Goal: Check status: Check status

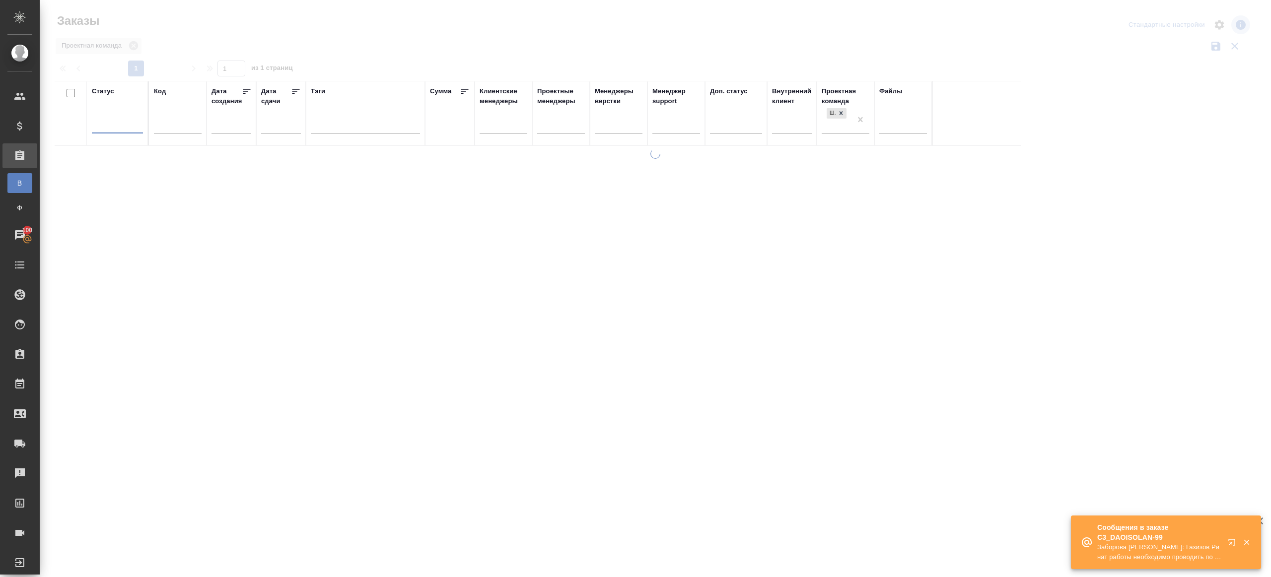
click at [336, 71] on div at bounding box center [655, 222] width 1231 height 444
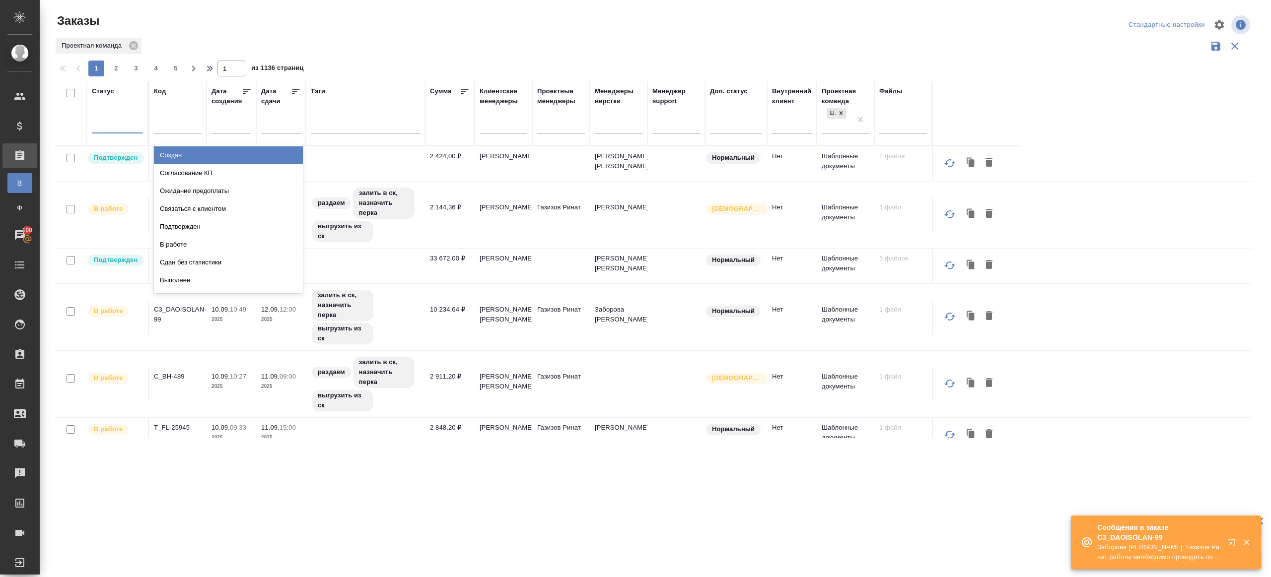
drag, startPoint x: 132, startPoint y: 122, endPoint x: 153, endPoint y: 166, distance: 48.8
click at [133, 122] on div at bounding box center [117, 123] width 51 height 14
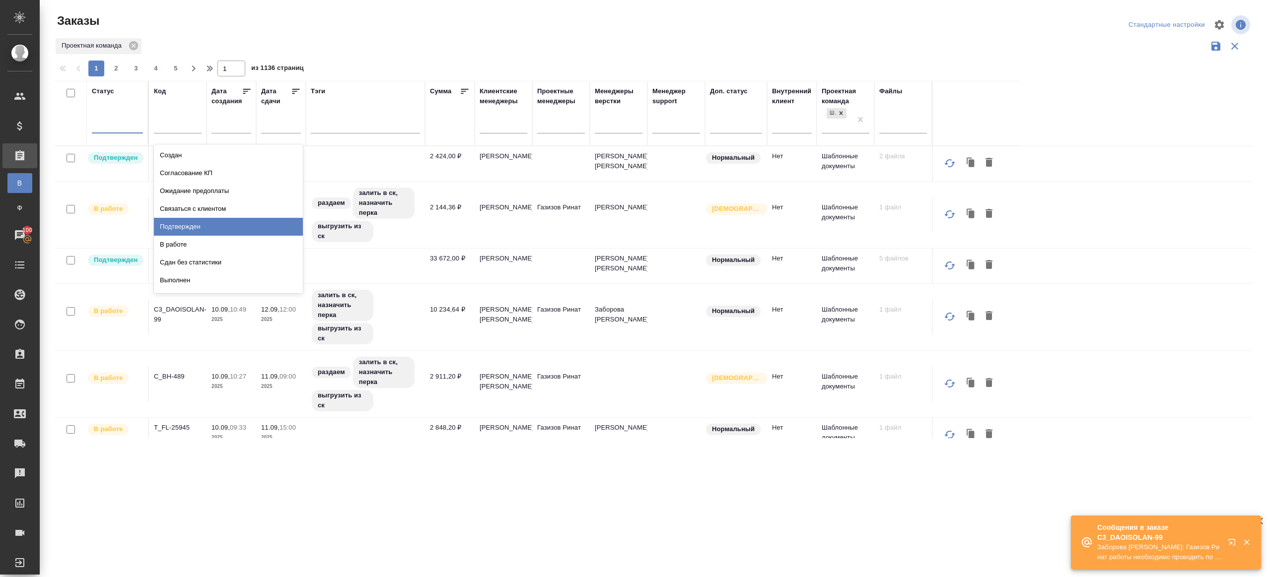
click at [187, 236] on div "В работе" at bounding box center [228, 245] width 149 height 18
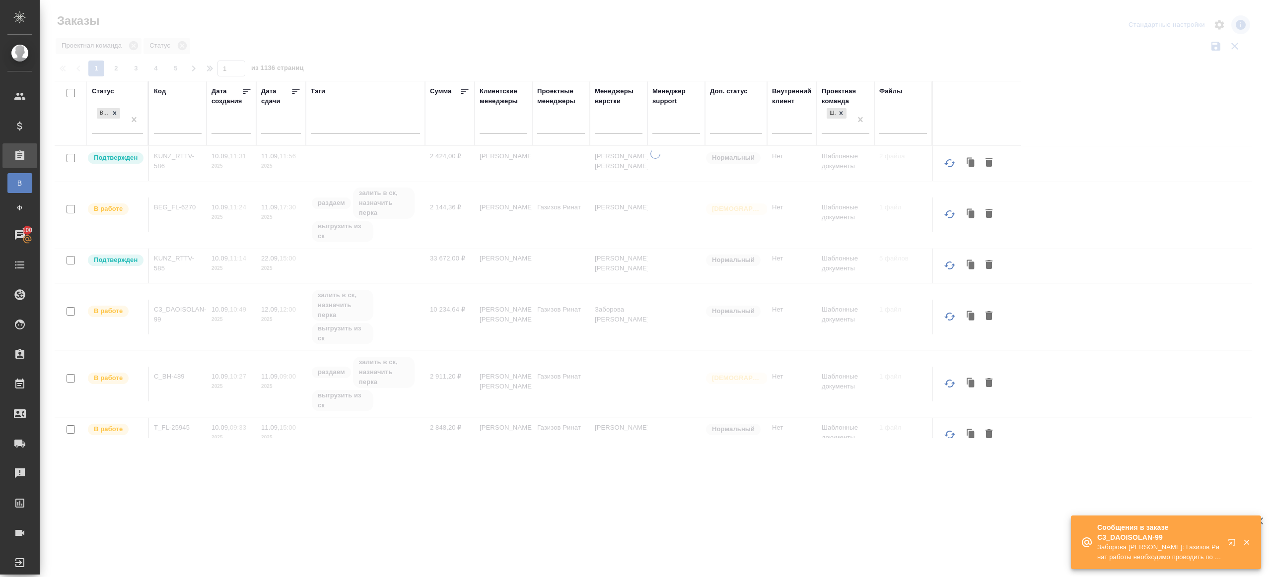
click at [131, 104] on div "Статус В работе" at bounding box center [117, 113] width 51 height 54
click at [125, 120] on div "В работе" at bounding box center [108, 119] width 33 height 27
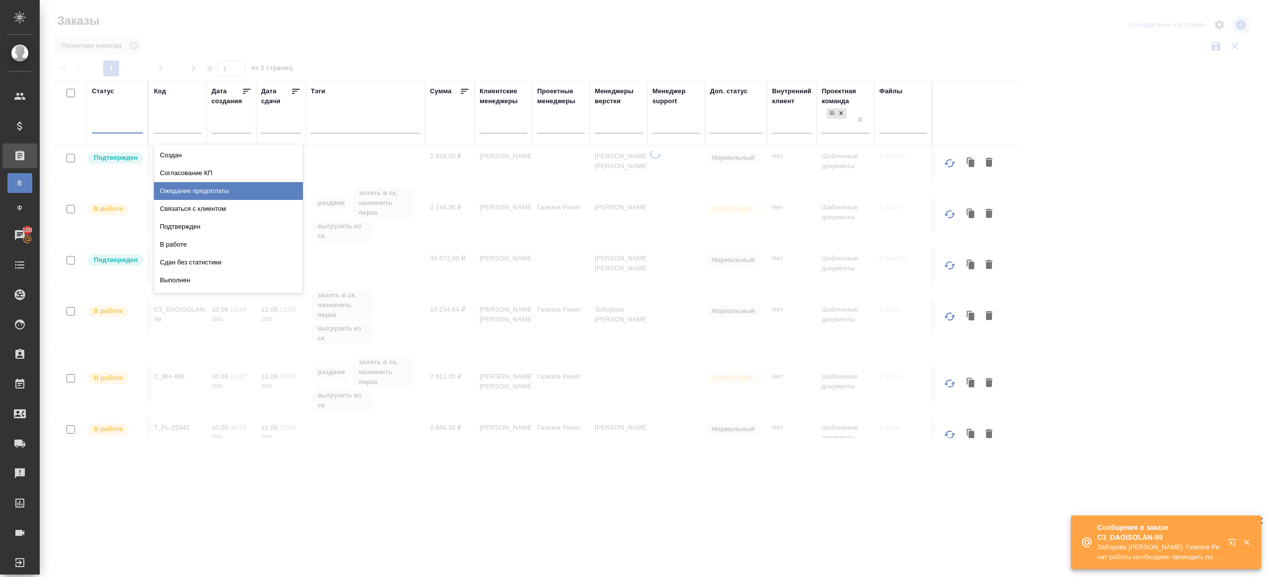
click at [187, 225] on div "Подтвержден" at bounding box center [228, 227] width 149 height 18
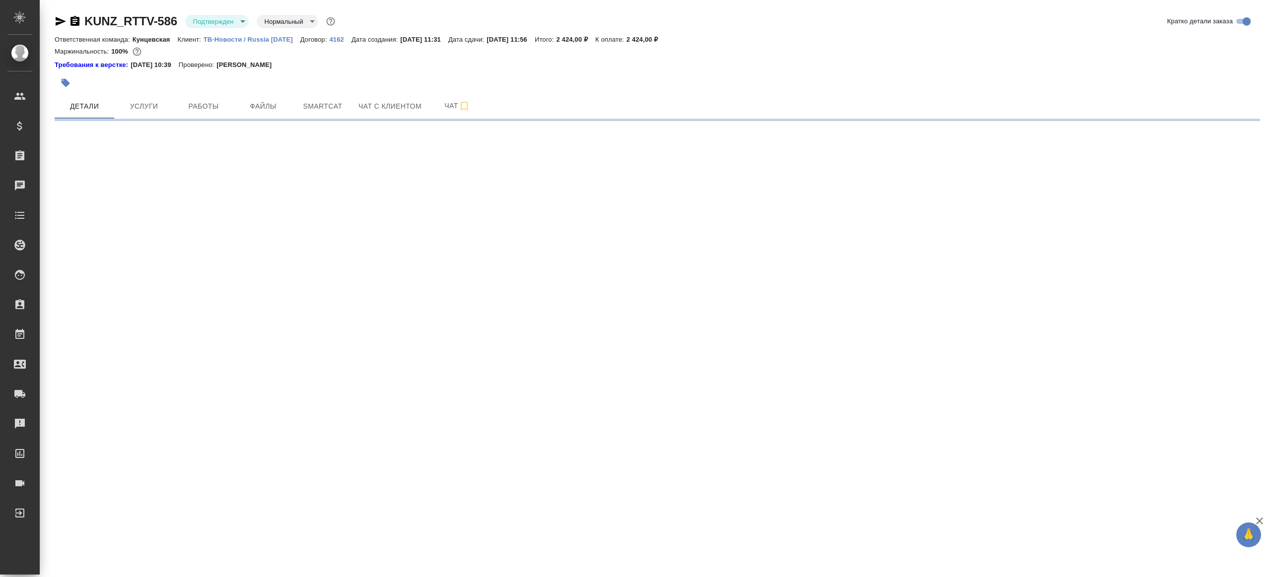
select select "RU"
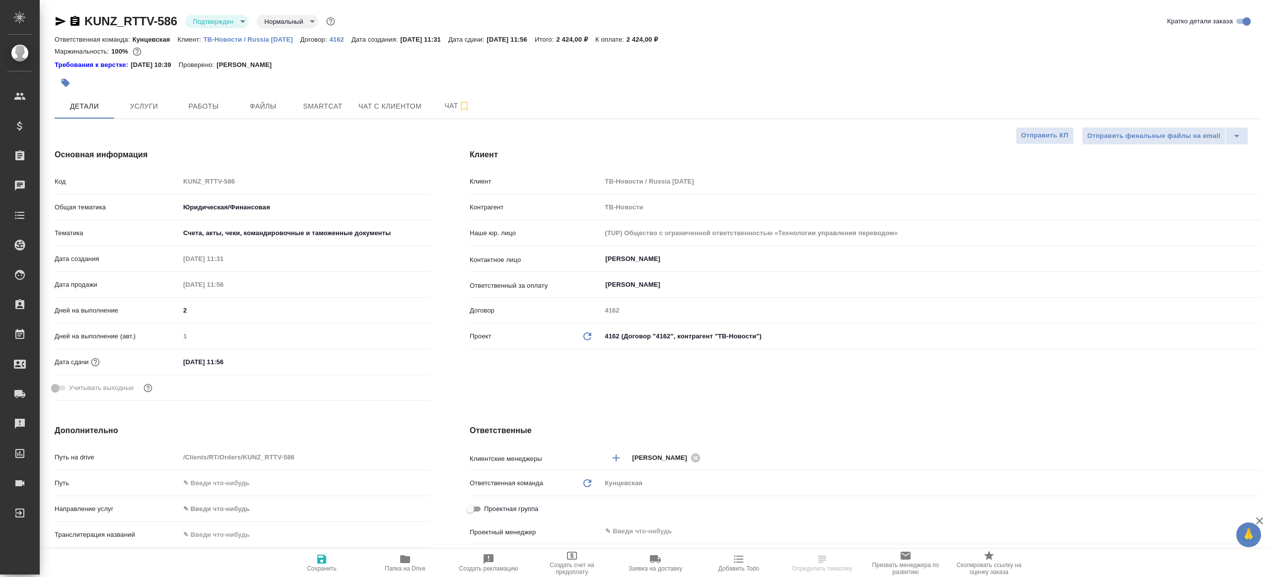
type textarea "x"
click at [226, 18] on body "🙏 .cls-1 fill:#fff; AWATERA Gazizov Rinat Клиенты Спецификации Заказы Чаты Todo…" at bounding box center [635, 288] width 1271 height 577
click at [249, 103] on li "В работе" at bounding box center [230, 104] width 91 height 17
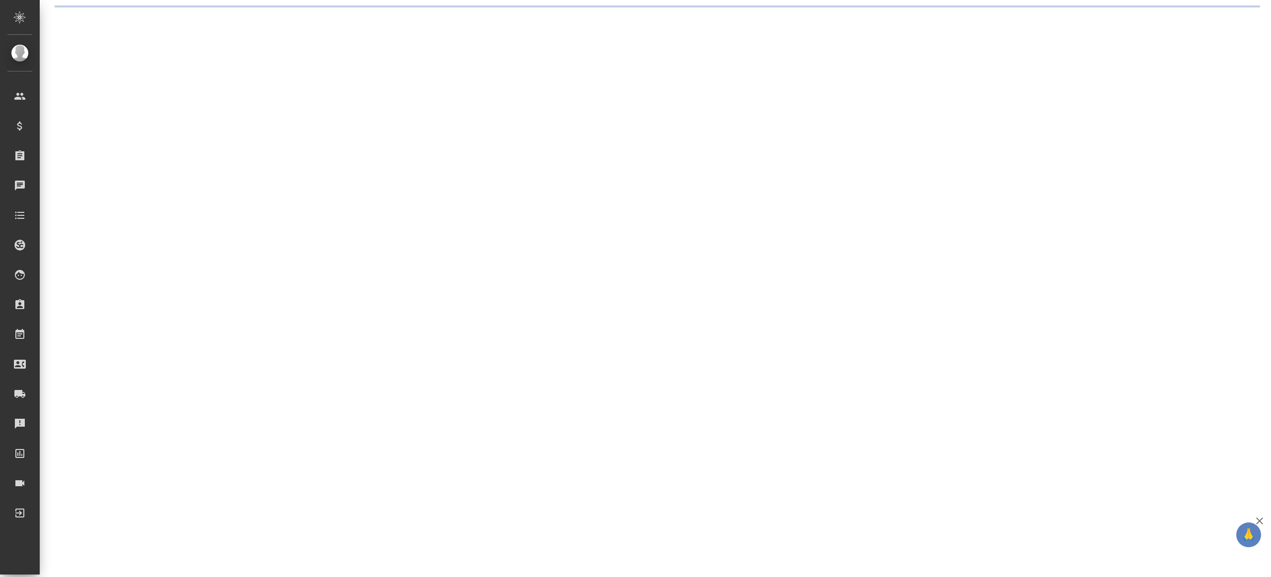
select select "RU"
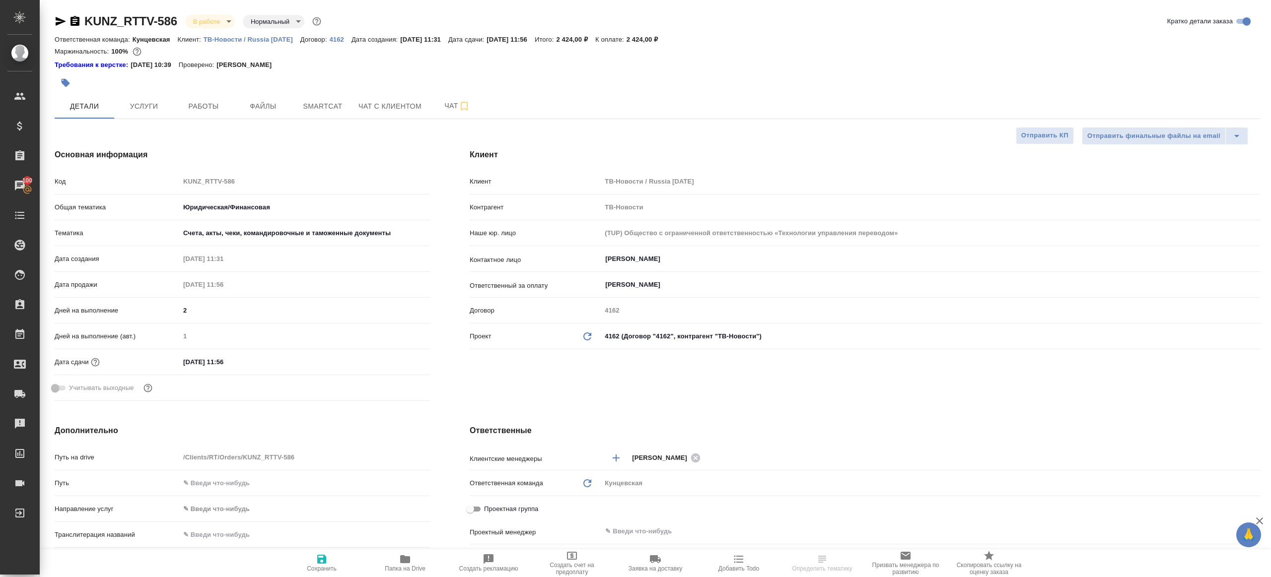
type textarea "x"
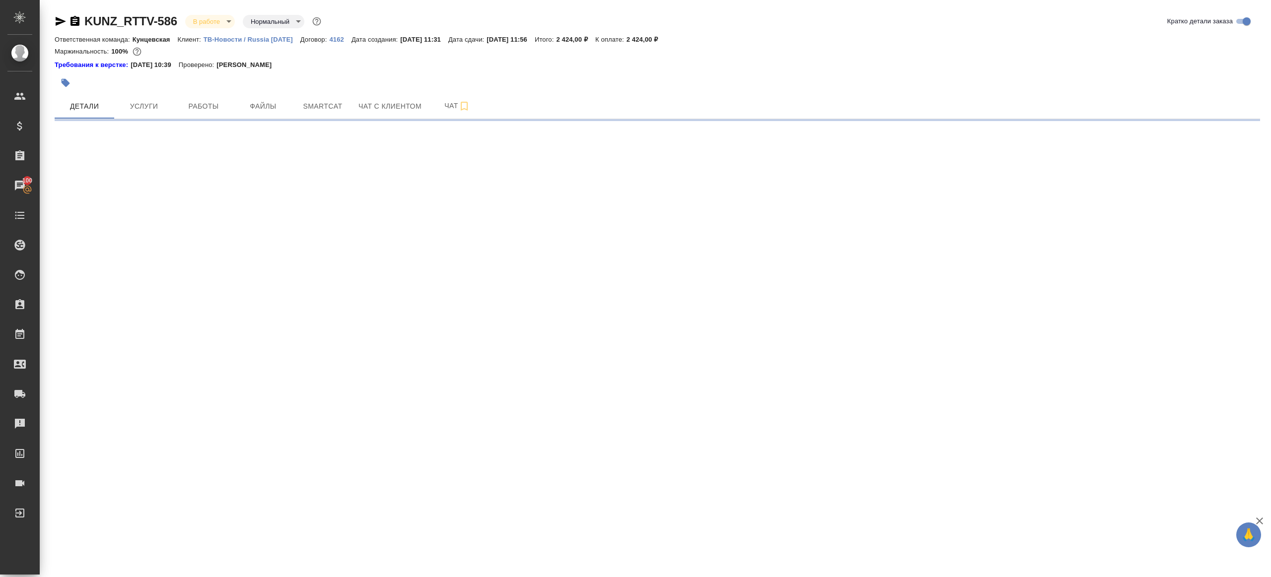
select select "RU"
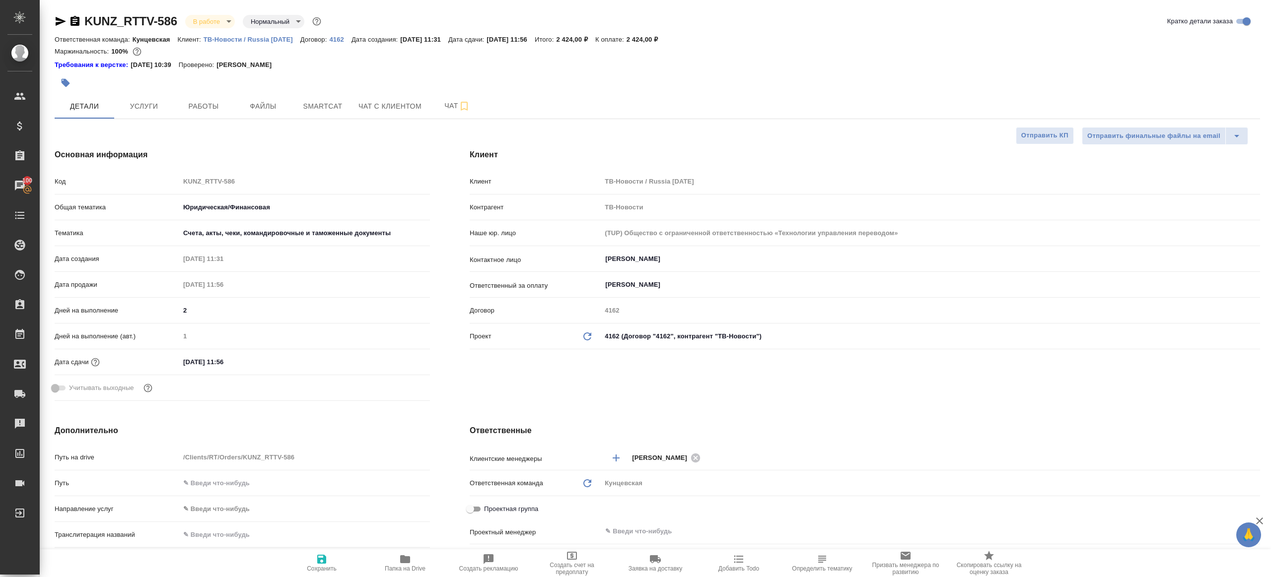
type textarea "x"
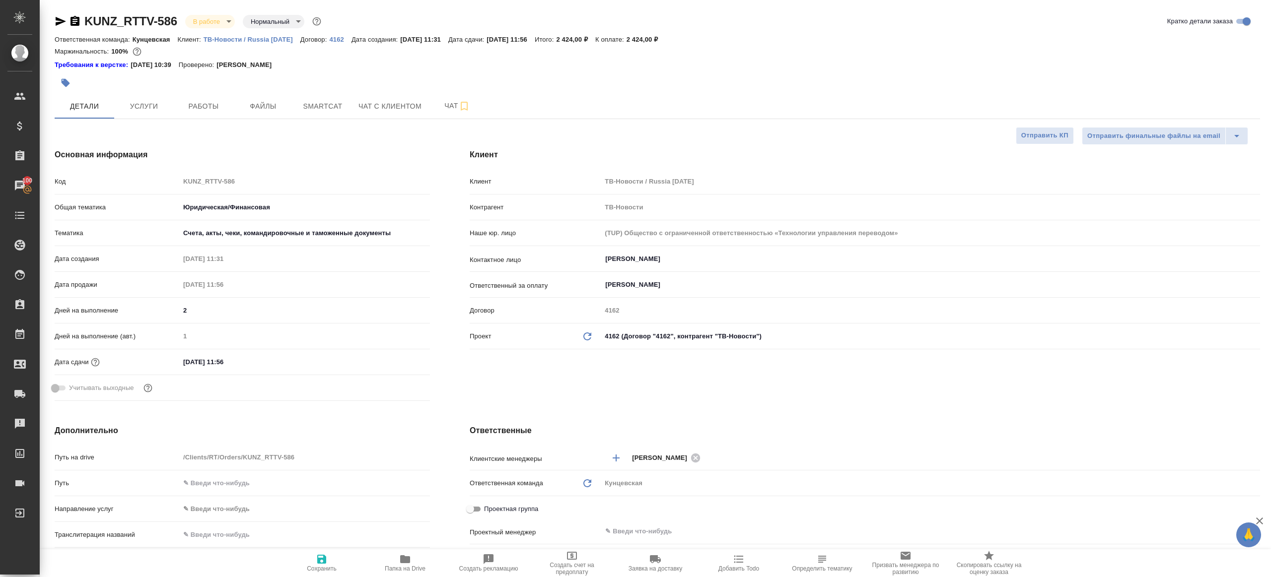
type textarea "x"
click at [447, 103] on span "Чат" at bounding box center [457, 106] width 48 height 12
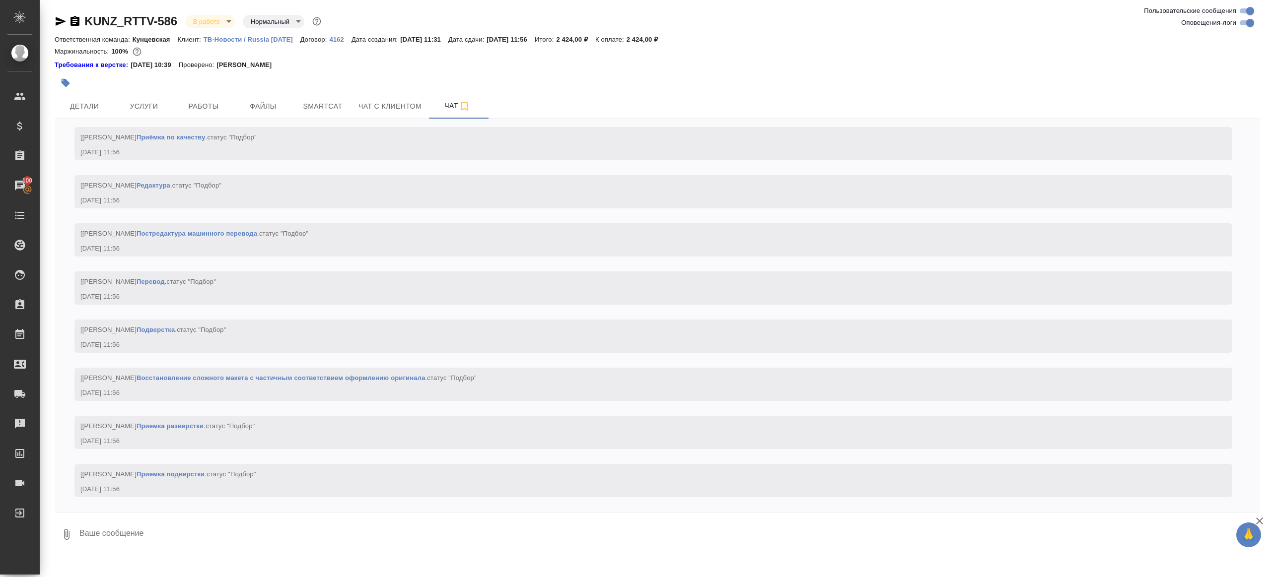
scroll to position [550, 0]
click at [218, 101] on span "Работы" at bounding box center [204, 106] width 48 height 12
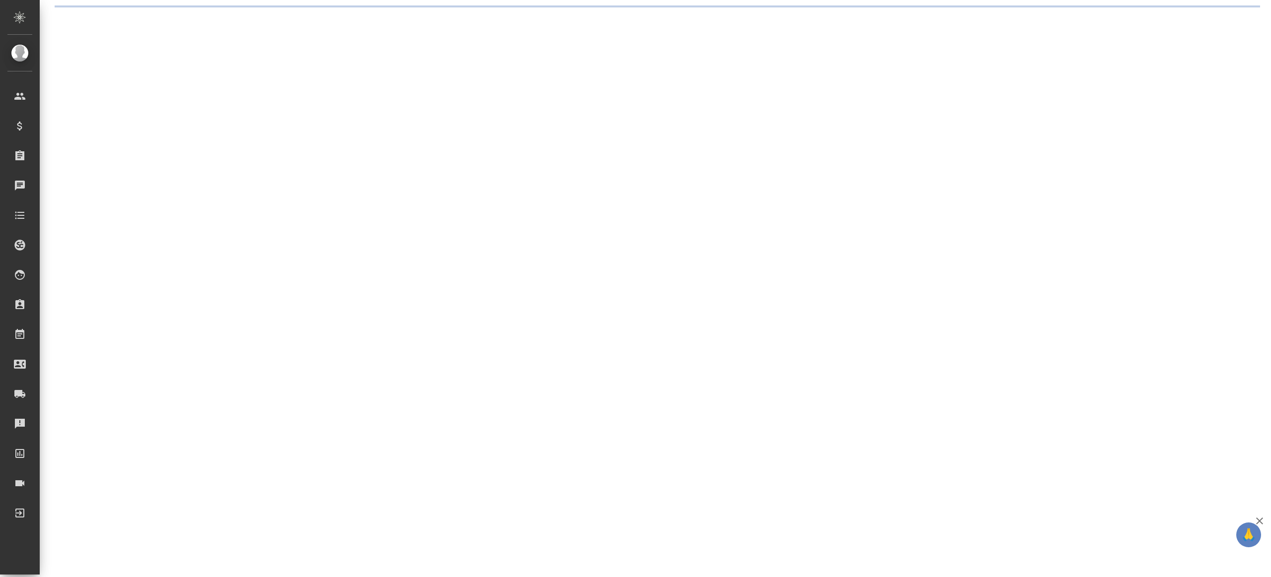
select select "RU"
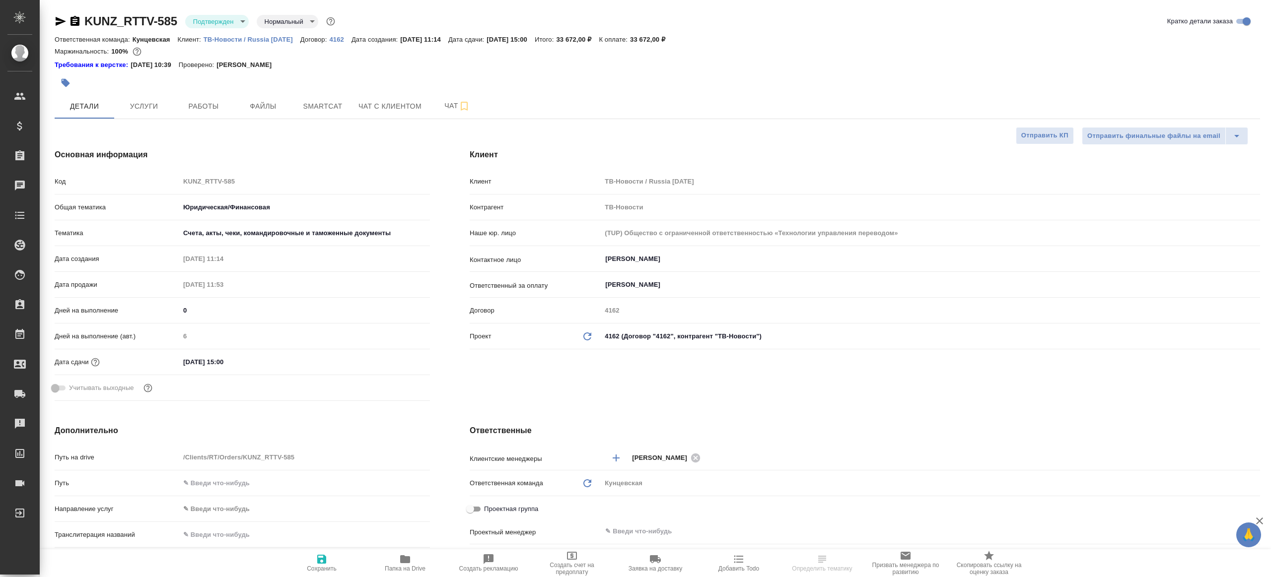
type textarea "x"
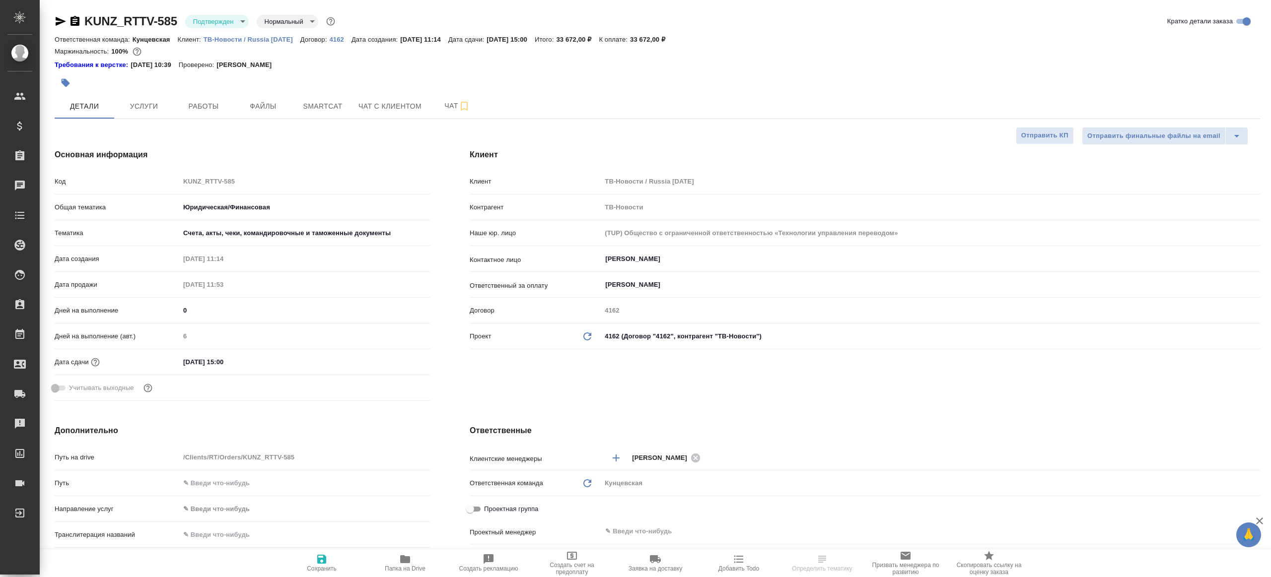
type textarea "x"
click at [212, 26] on body "🙏 .cls-1 fill:#fff; AWATERA Gazizov Rinat Клиенты Спецификации Заказы 100 Чаты …" at bounding box center [635, 288] width 1271 height 577
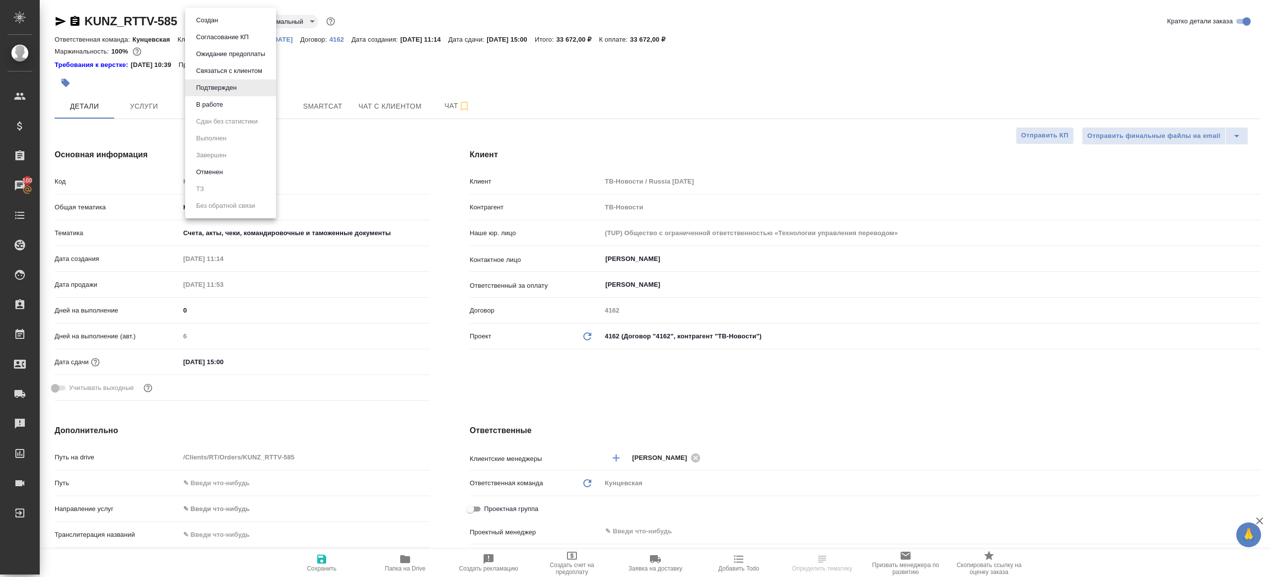
click at [241, 101] on li "В работе" at bounding box center [230, 104] width 91 height 17
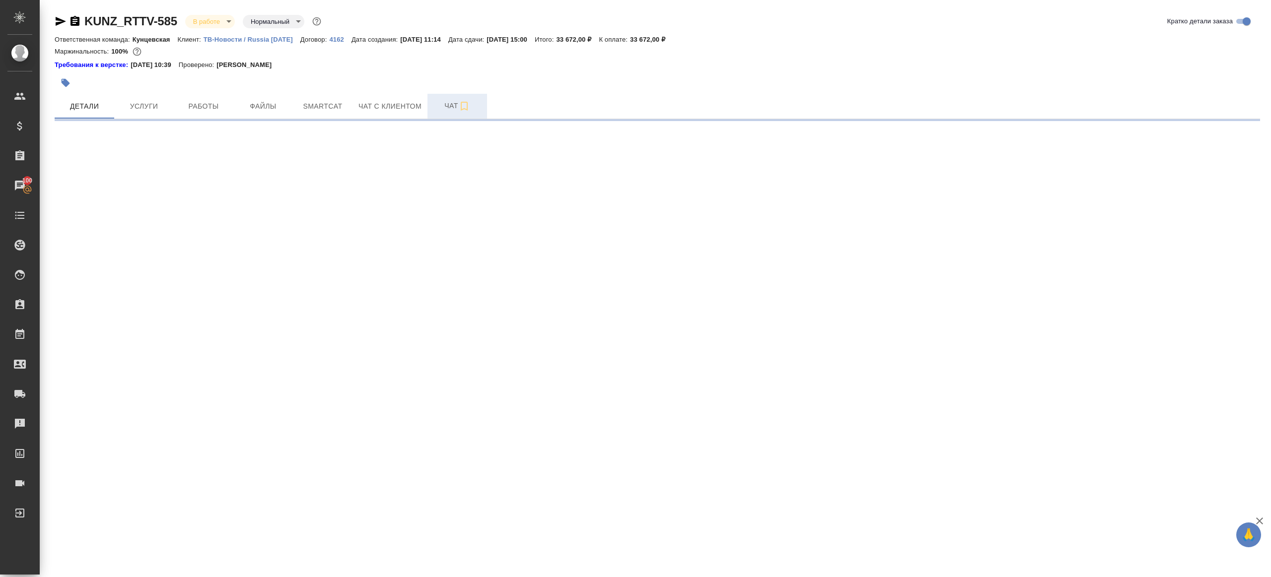
click at [453, 113] on button "Чат" at bounding box center [457, 106] width 60 height 25
select select "RU"
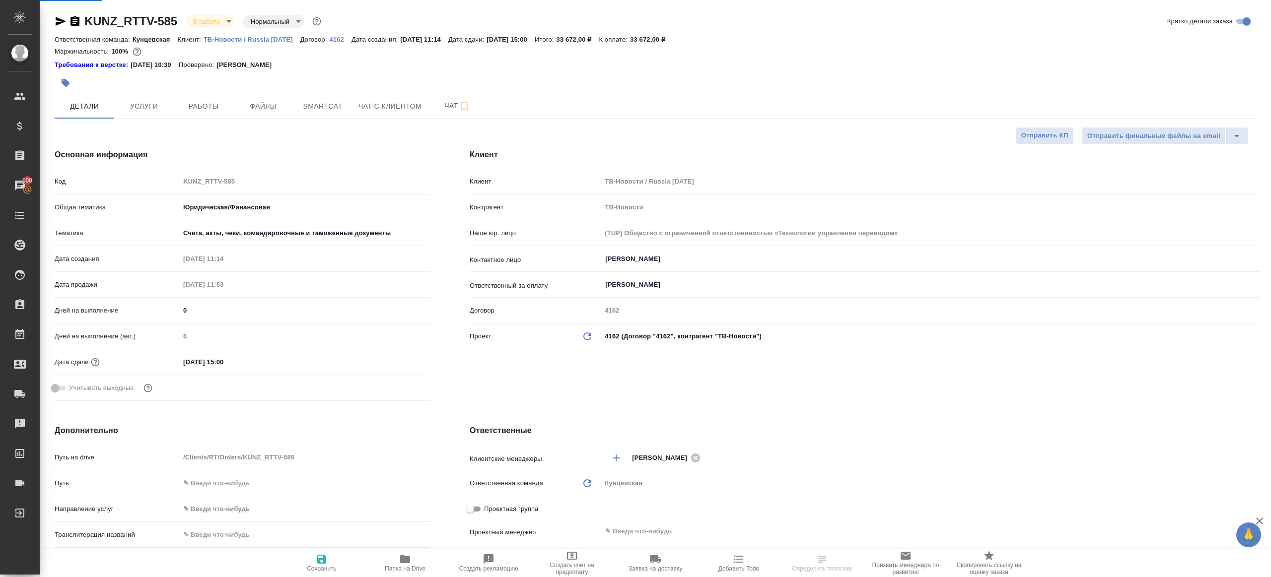
type textarea "x"
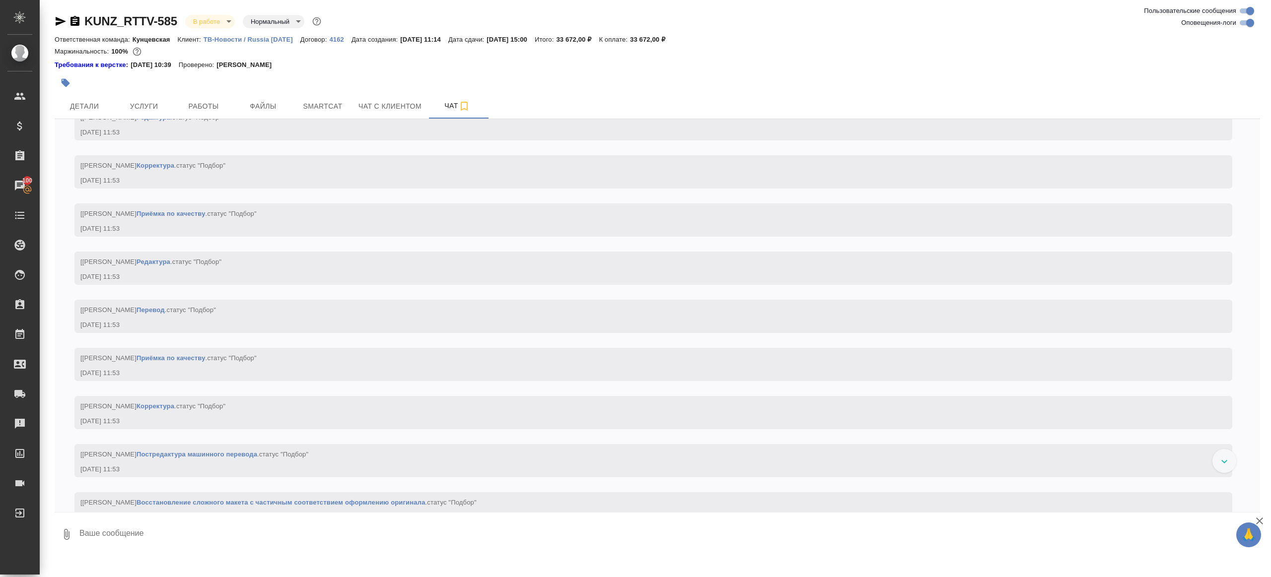
scroll to position [1561, 0]
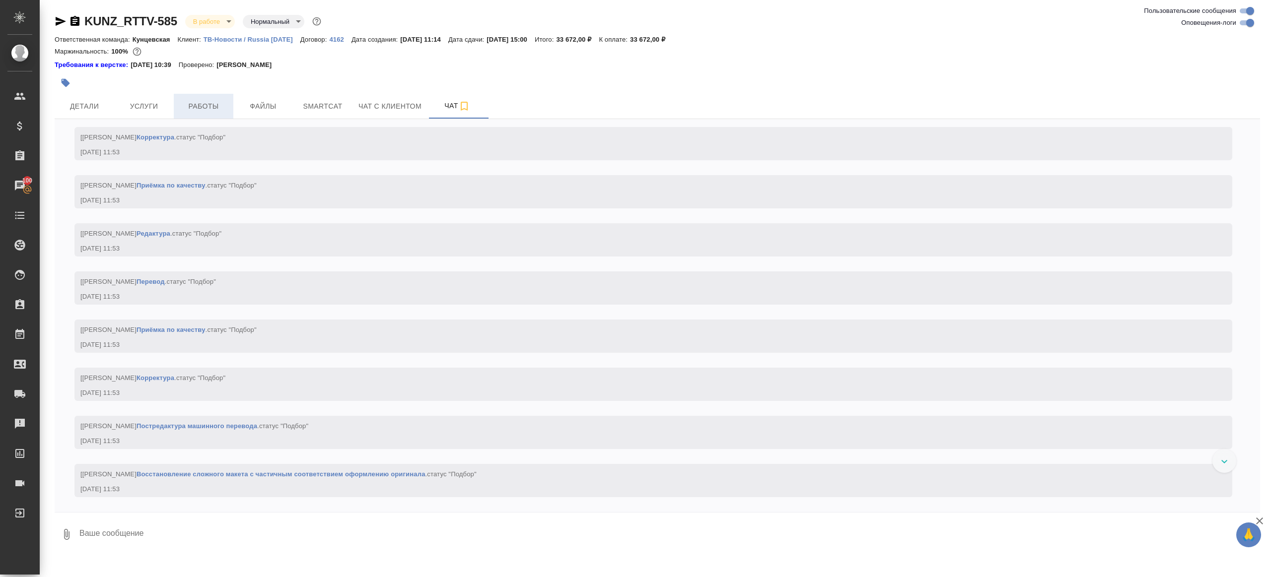
click at [218, 95] on button "Работы" at bounding box center [204, 106] width 60 height 25
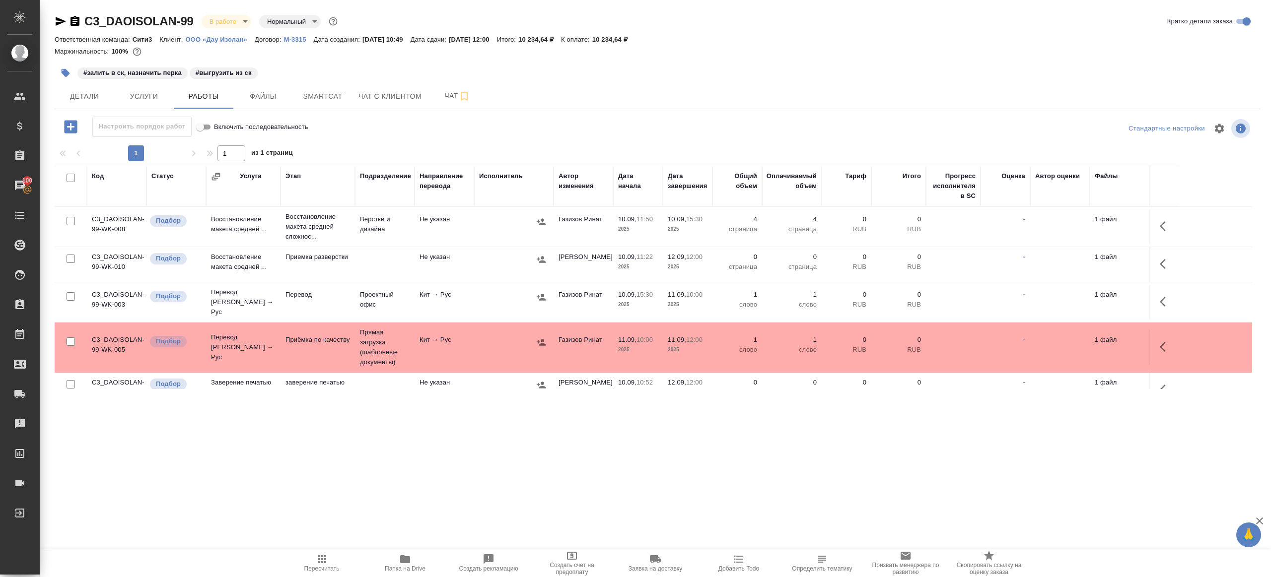
click at [332, 556] on span "Пересчитать" at bounding box center [321, 562] width 71 height 19
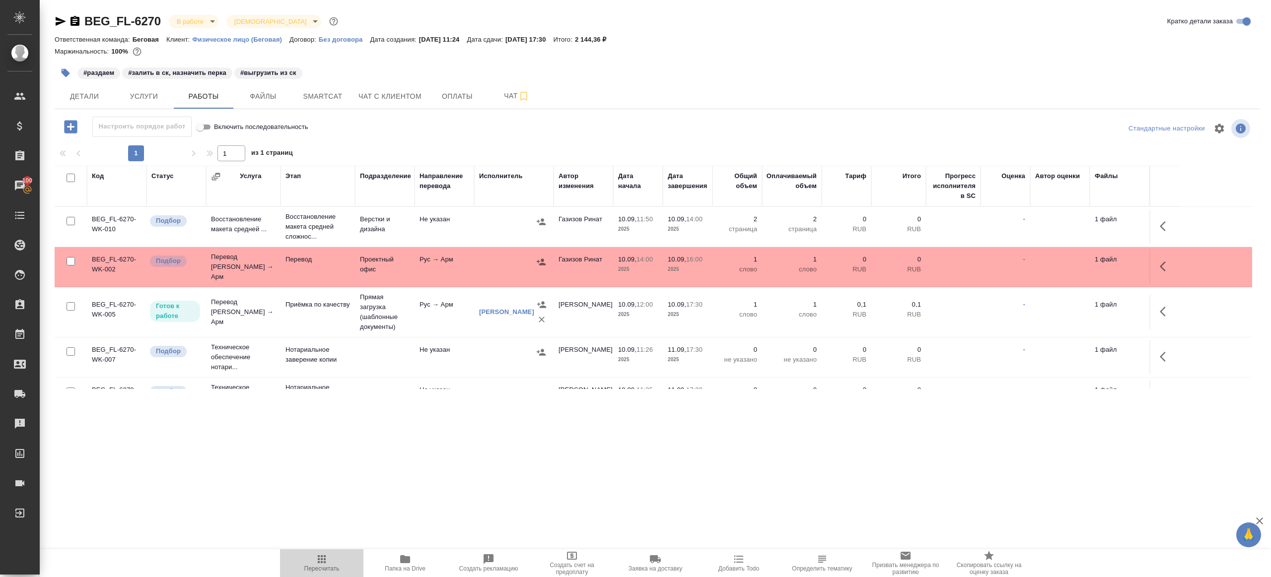
click at [323, 553] on icon "button" at bounding box center [322, 559] width 12 height 12
click at [444, 482] on div ".cls-1 fill:#fff; AWATERA Gazizov Rinat Клиенты Спецификации Заказы 100 Чаты To…" at bounding box center [635, 288] width 1271 height 577
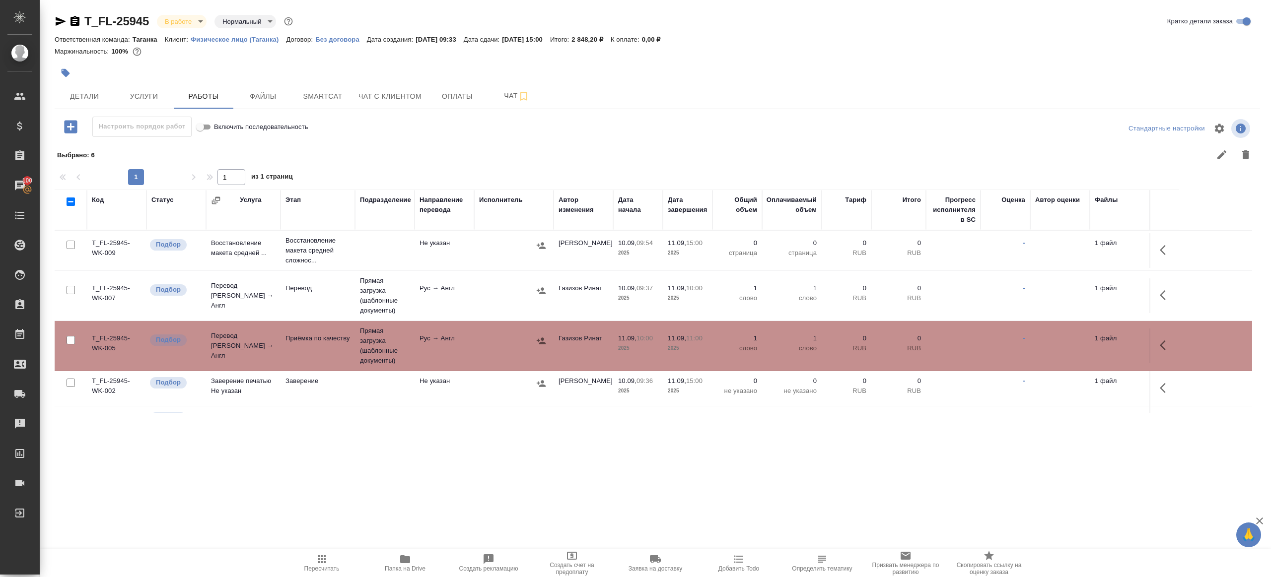
click at [324, 562] on icon "button" at bounding box center [322, 559] width 8 height 8
click at [507, 481] on div ".cls-1 fill:#fff; AWATERA [PERSON_NAME] Клиенты Спецификации Заказы 100 Чаты To…" at bounding box center [635, 288] width 1271 height 577
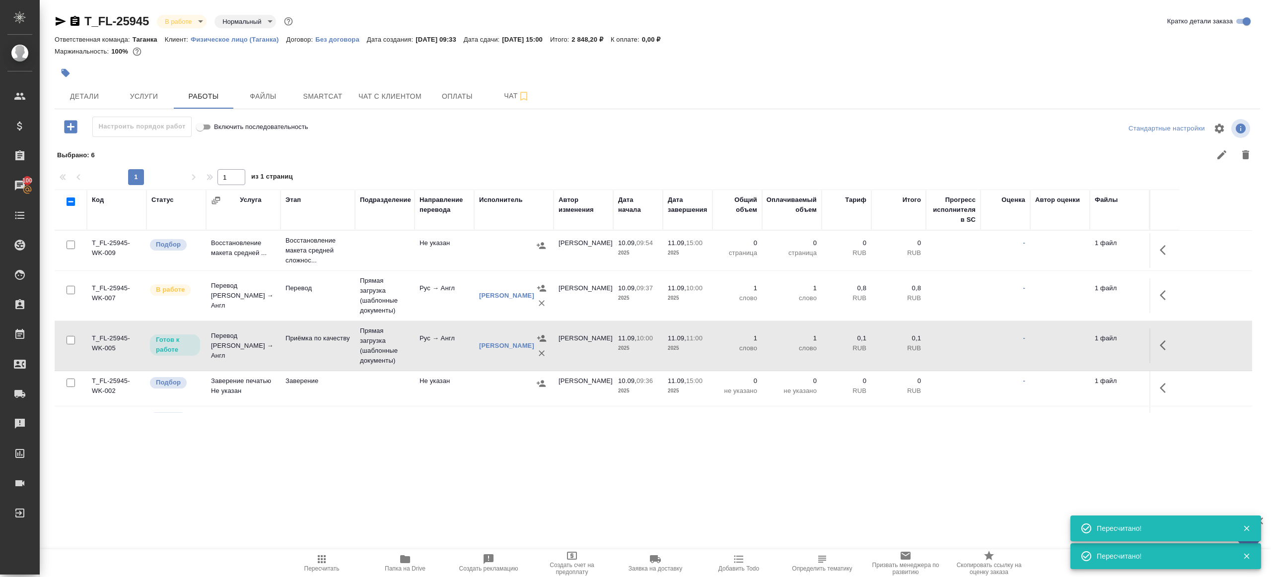
click at [68, 244] on input "checkbox" at bounding box center [71, 245] width 8 height 8
checkbox input "true"
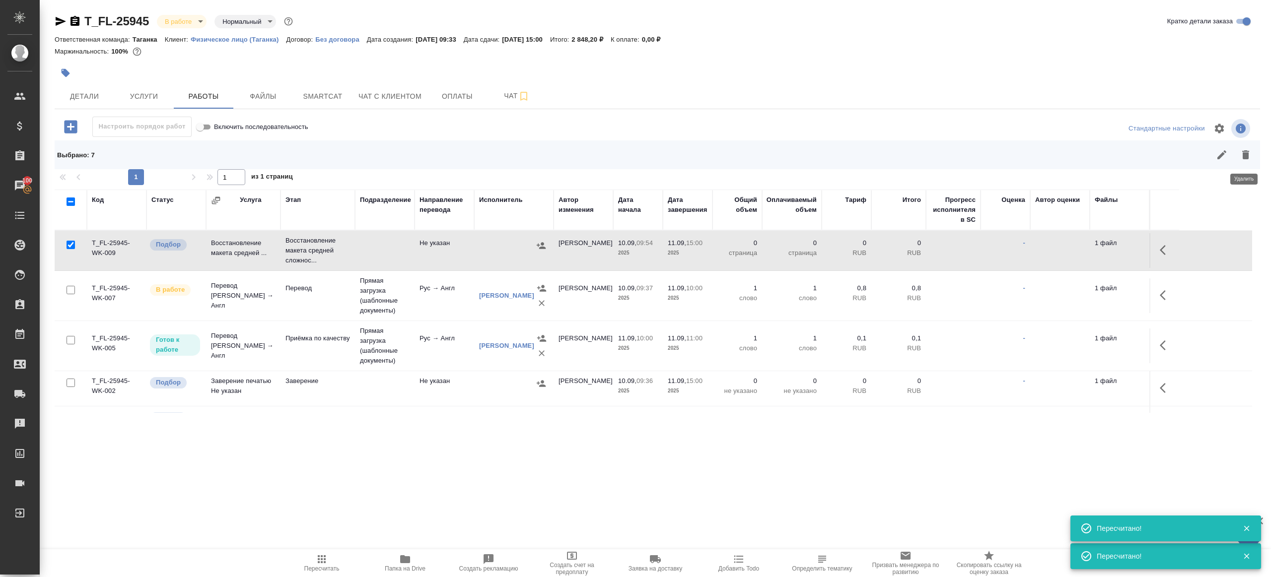
drag, startPoint x: 1244, startPoint y: 149, endPoint x: 1209, endPoint y: 167, distance: 39.1
click at [1244, 149] on icon "button" at bounding box center [1245, 155] width 12 height 12
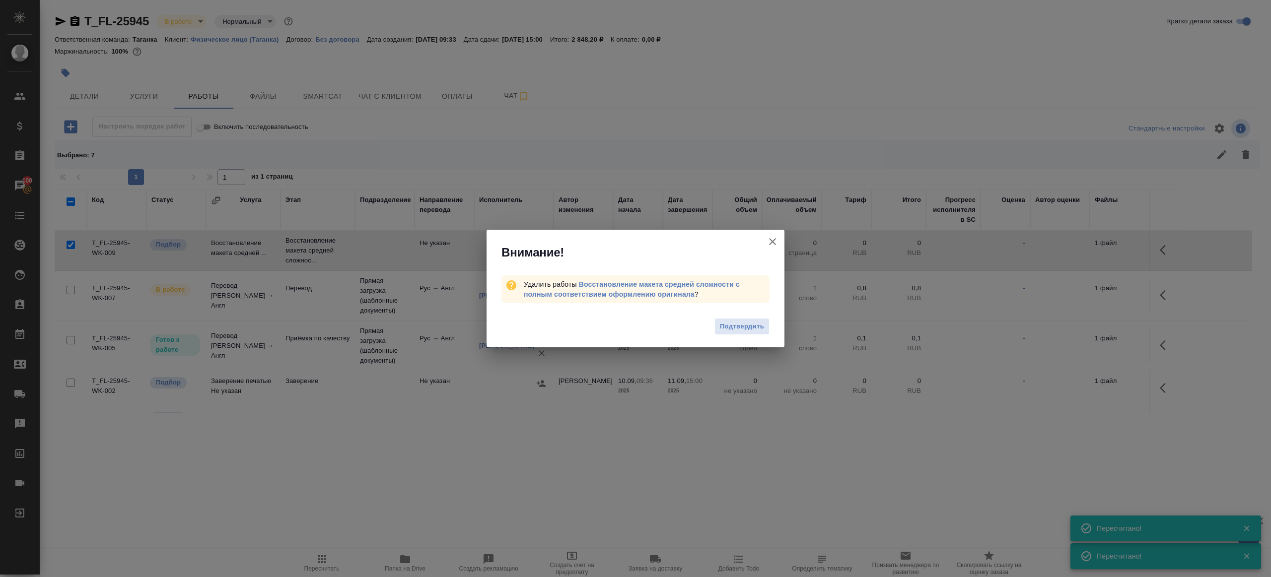
click at [726, 327] on span "Подтвердить" at bounding box center [742, 326] width 44 height 11
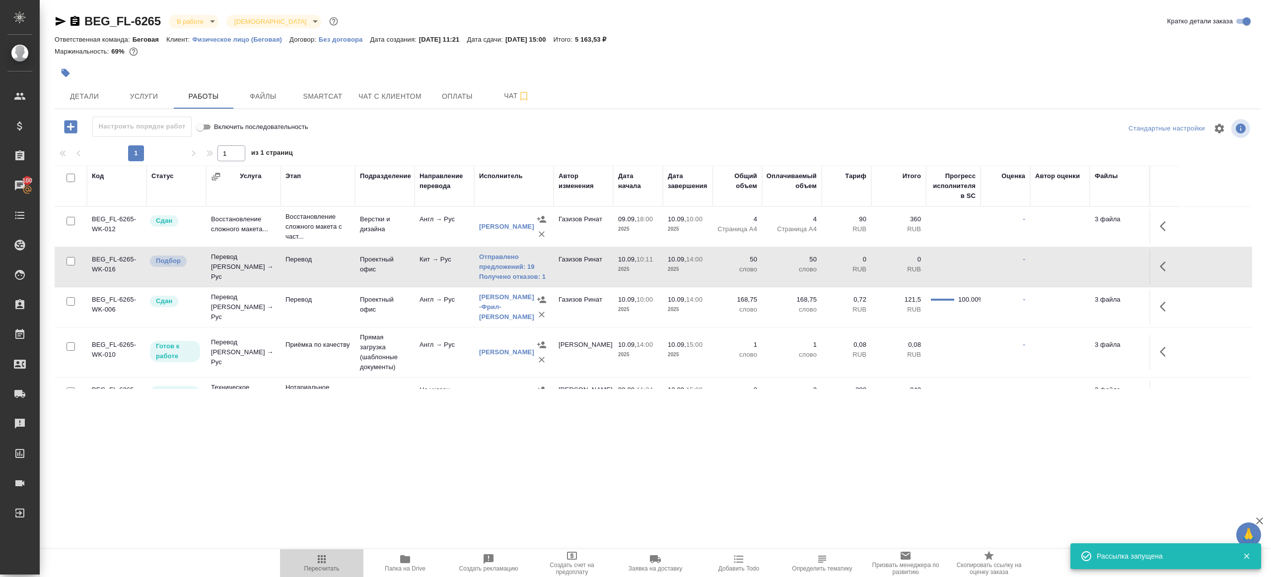
click at [320, 564] on icon "button" at bounding box center [322, 559] width 12 height 12
click at [321, 563] on icon "button" at bounding box center [322, 559] width 12 height 12
click at [438, 501] on div ".cls-1 fill:#fff; AWATERA Gazizov Rinat Клиенты Спецификации Заказы 100 Чаты To…" at bounding box center [635, 288] width 1271 height 577
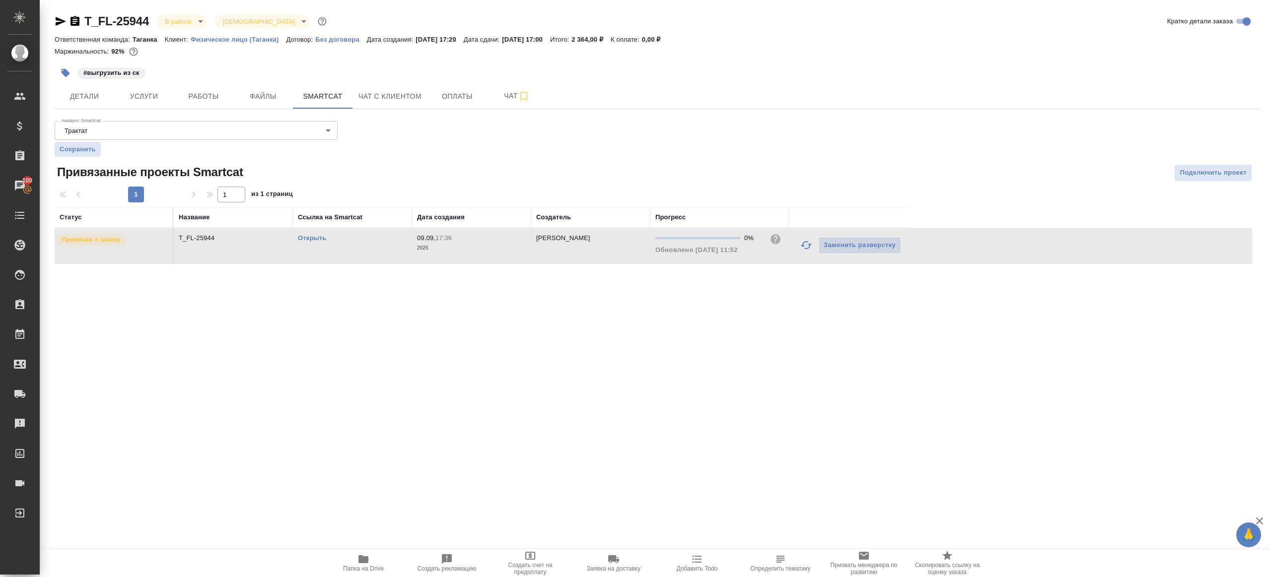
click at [809, 244] on icon "button" at bounding box center [806, 245] width 11 height 8
click at [736, 389] on div ".cls-1 fill:#fff; AWATERA [PERSON_NAME] Клиенты Спецификации Заказы 100 Чаты To…" at bounding box center [635, 288] width 1271 height 577
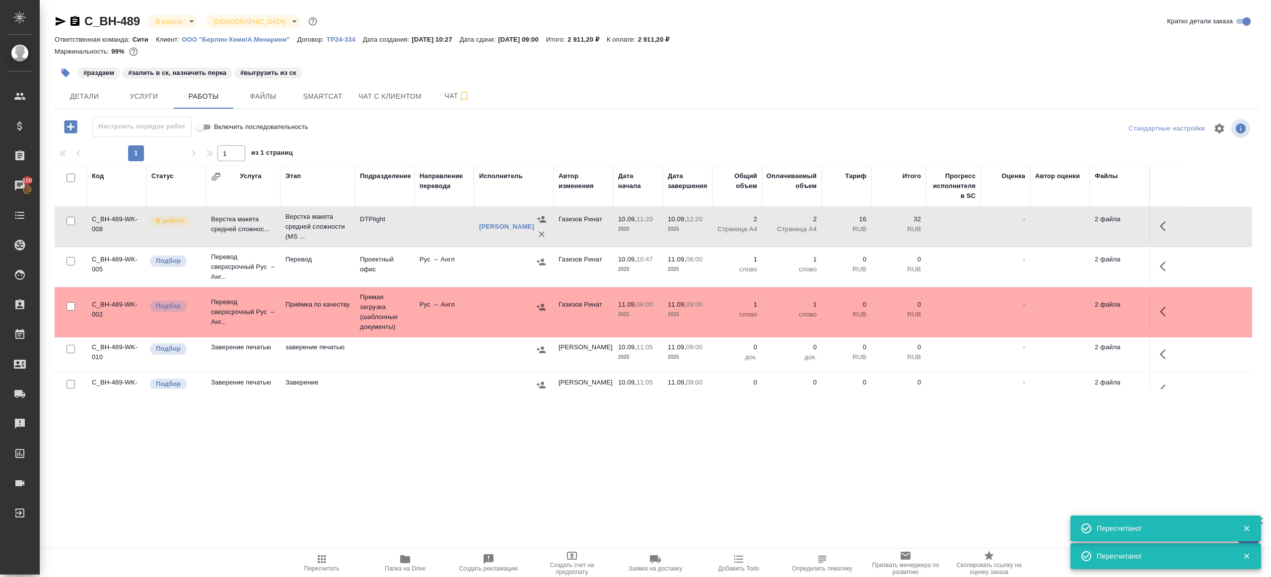
click at [330, 559] on span "Пересчитать" at bounding box center [321, 562] width 71 height 19
click at [330, 558] on span "Пересчитать" at bounding box center [321, 562] width 71 height 19
click at [421, 493] on div ".cls-1 fill:#fff; AWATERA [PERSON_NAME] Клиенты Спецификации Заказы 100 Чаты To…" at bounding box center [635, 288] width 1271 height 577
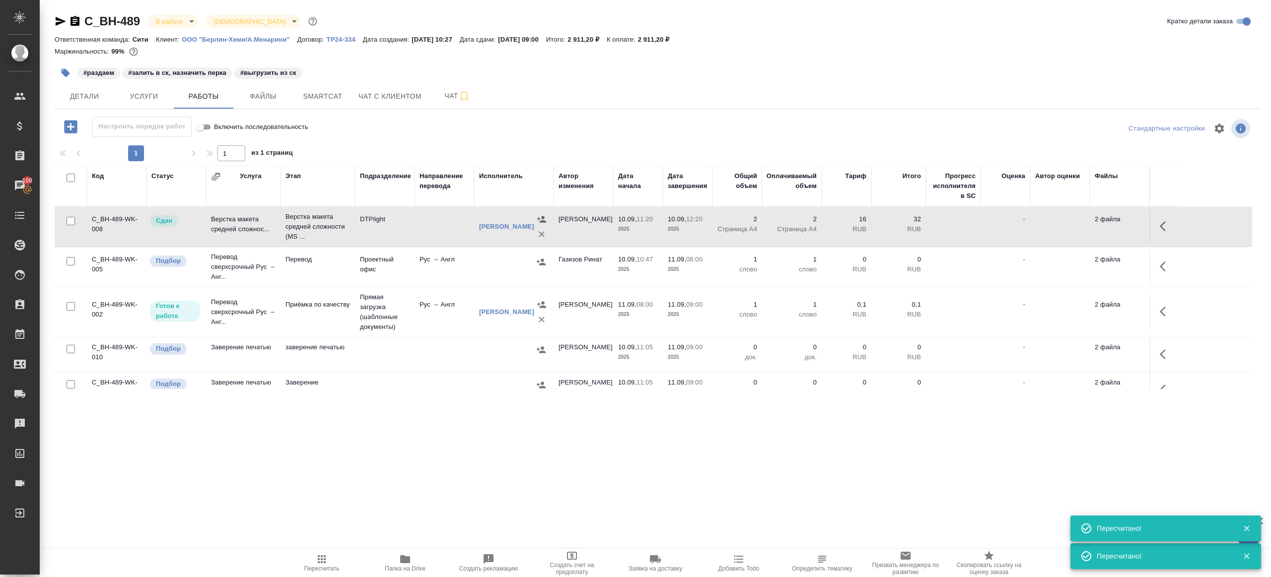
click at [542, 60] on div at bounding box center [657, 59] width 1205 height 2
